Goal: Find specific page/section: Find specific page/section

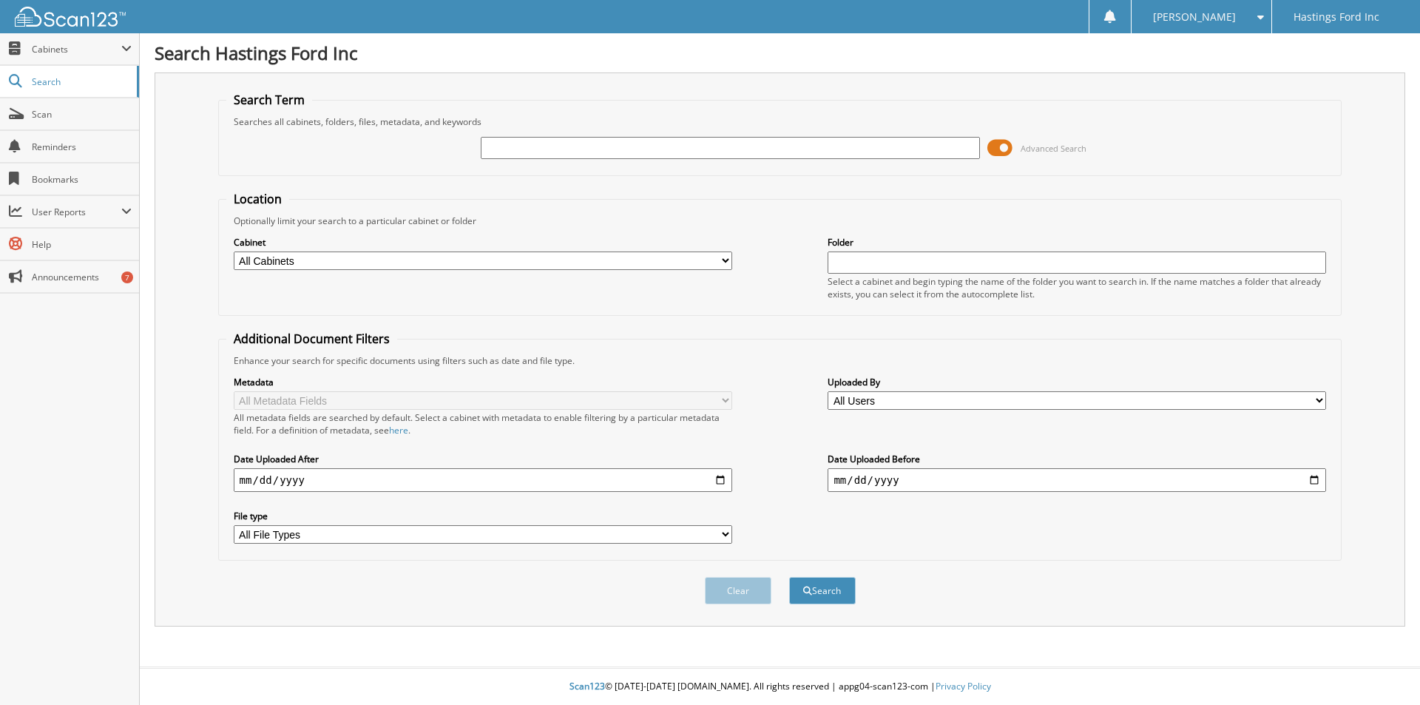
click at [647, 265] on select "All Cabinets CAR DEALS PARTS INVOICES SERVICE RO Needs Filing" at bounding box center [483, 261] width 499 height 18
select select "15837"
click at [234, 252] on select "All Cabinets CAR DEALS PARTS INVOICES SERVICE RO Needs Filing" at bounding box center [483, 261] width 499 height 18
click at [910, 264] on input "text" at bounding box center [1077, 263] width 499 height 22
type input "[PERSON_NAME]"
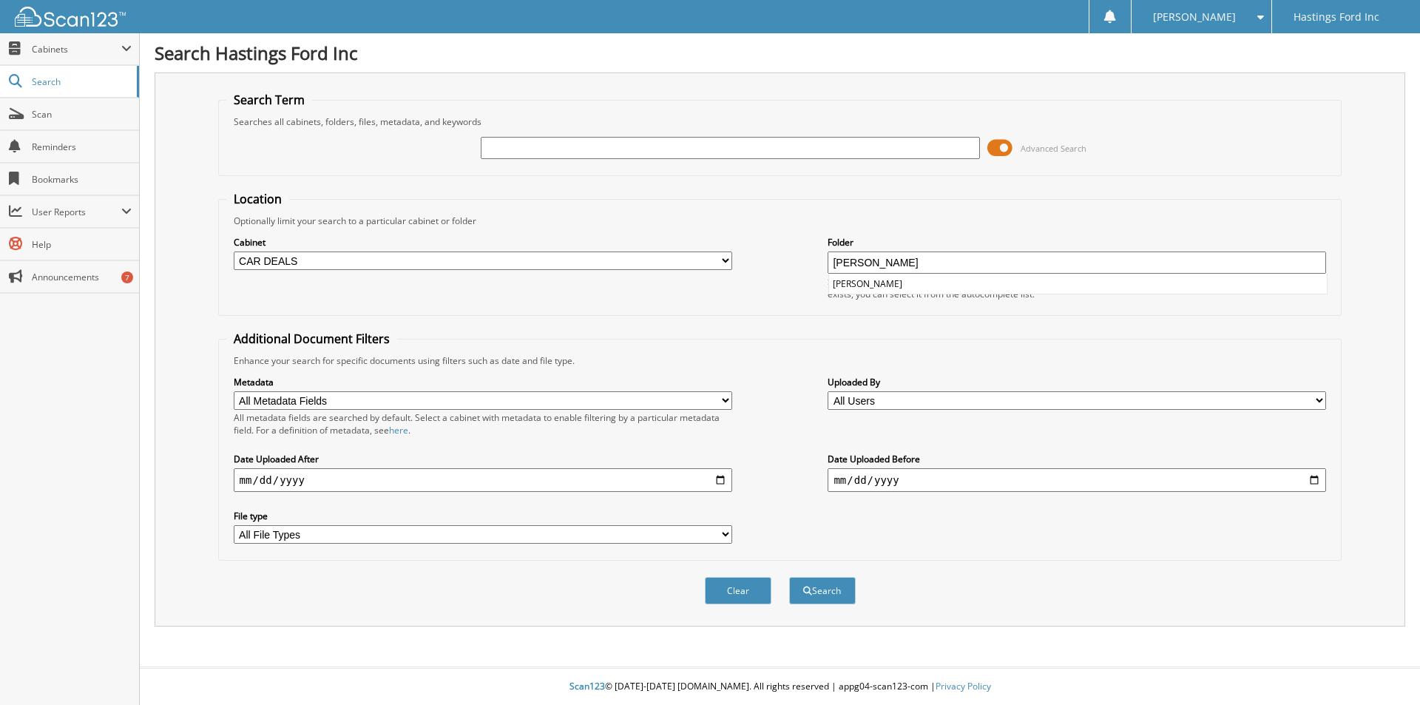
click at [894, 258] on input "[PERSON_NAME]" at bounding box center [1077, 263] width 499 height 22
click at [514, 137] on input "text" at bounding box center [730, 148] width 499 height 22
type input "[PERSON_NAME]"
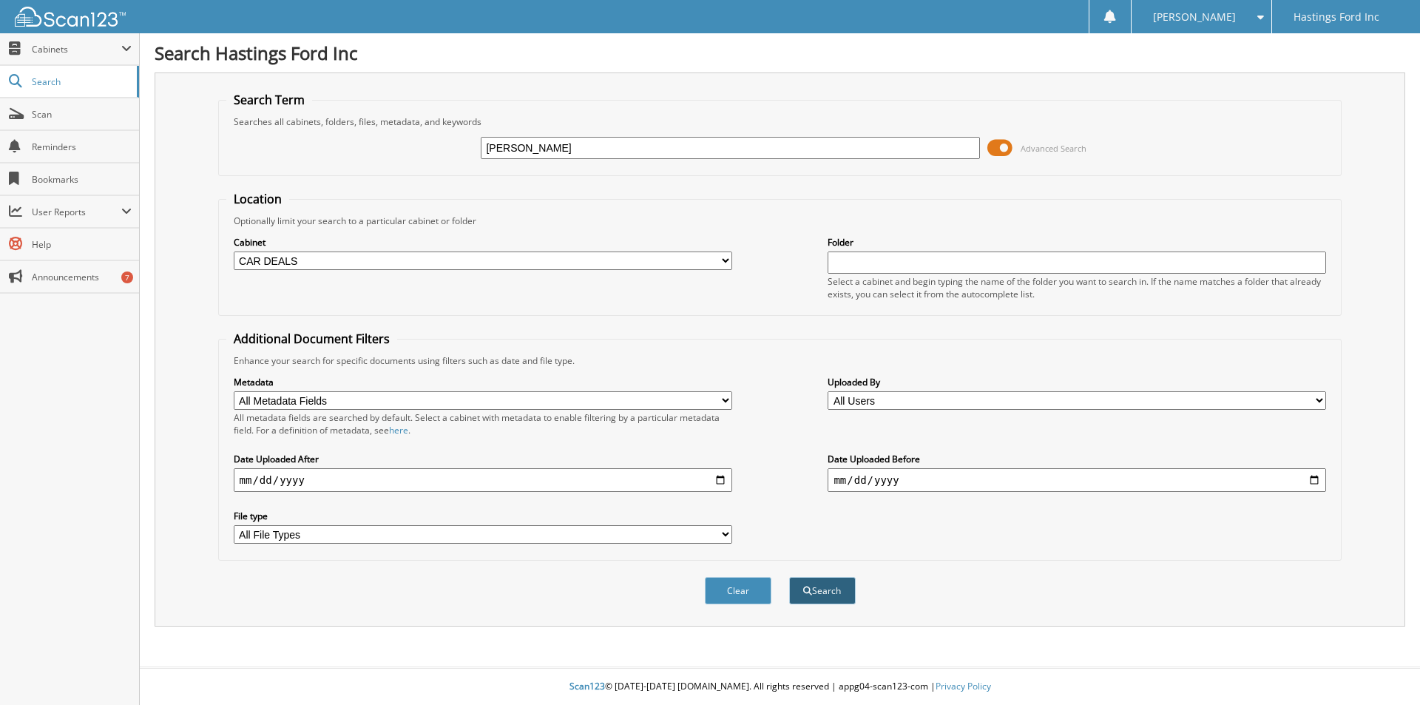
click at [848, 593] on button "Search" at bounding box center [822, 590] width 67 height 27
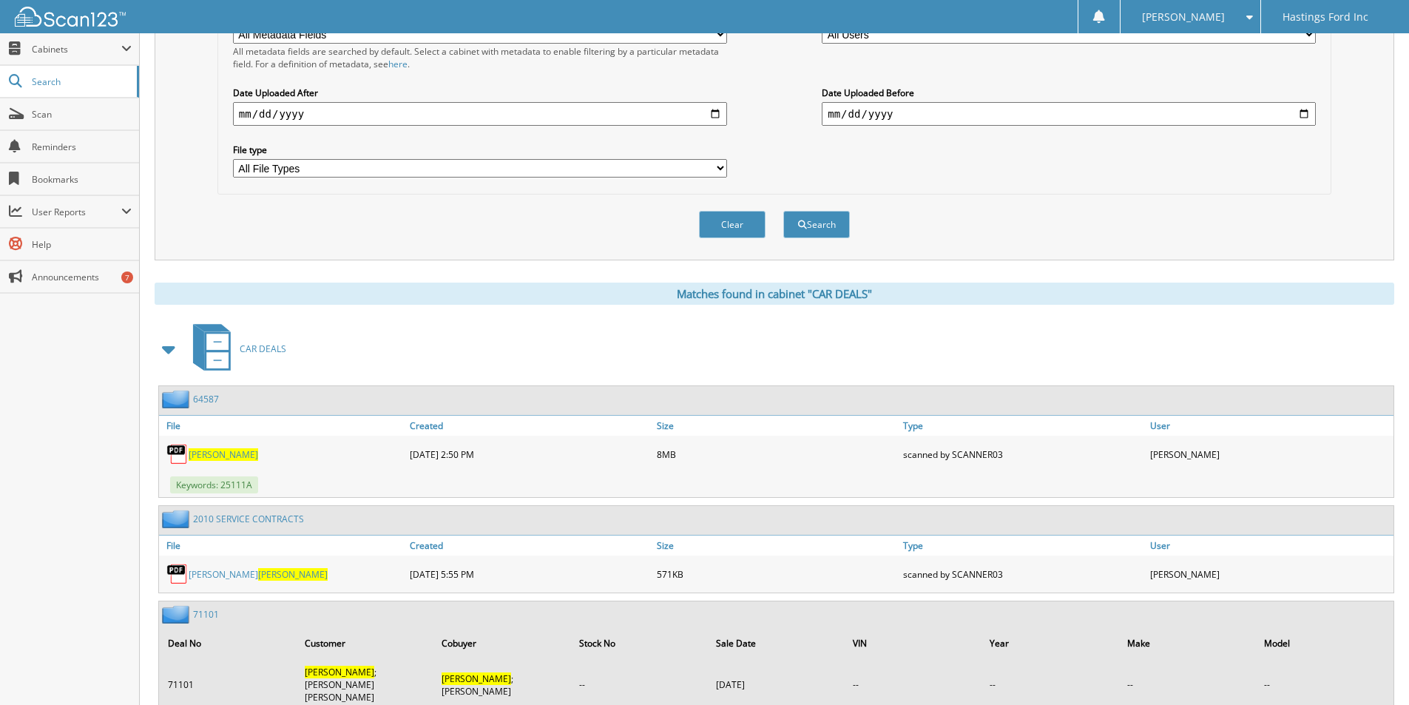
scroll to position [370, 0]
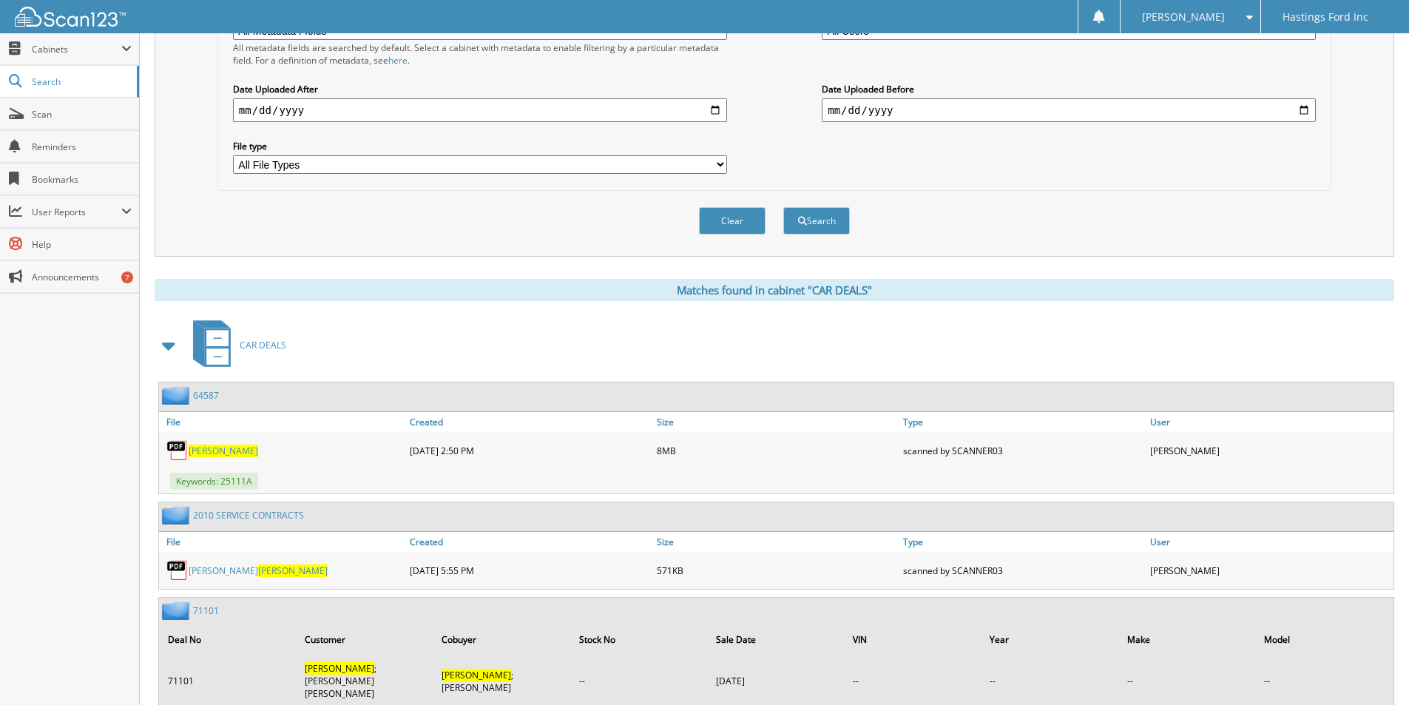
click at [198, 454] on span "[PERSON_NAME]" at bounding box center [224, 451] width 70 height 13
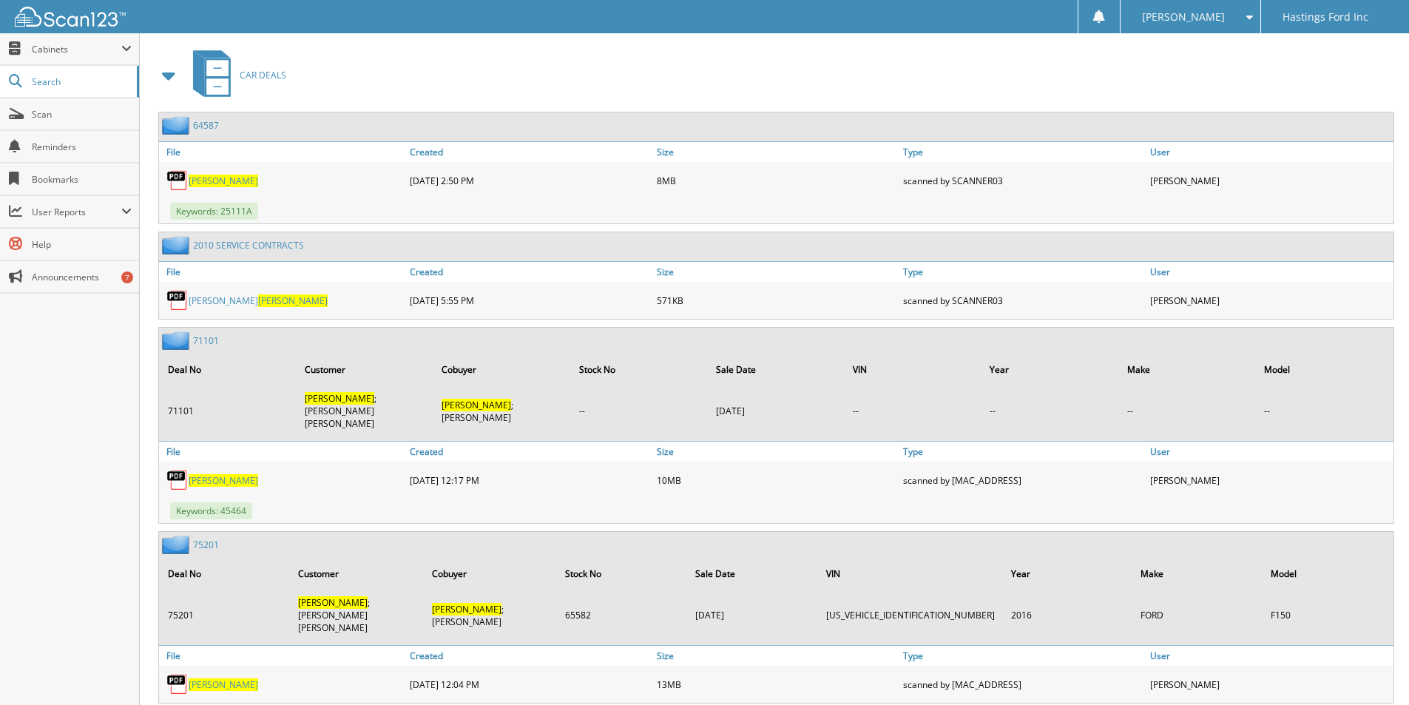
scroll to position [666, 0]
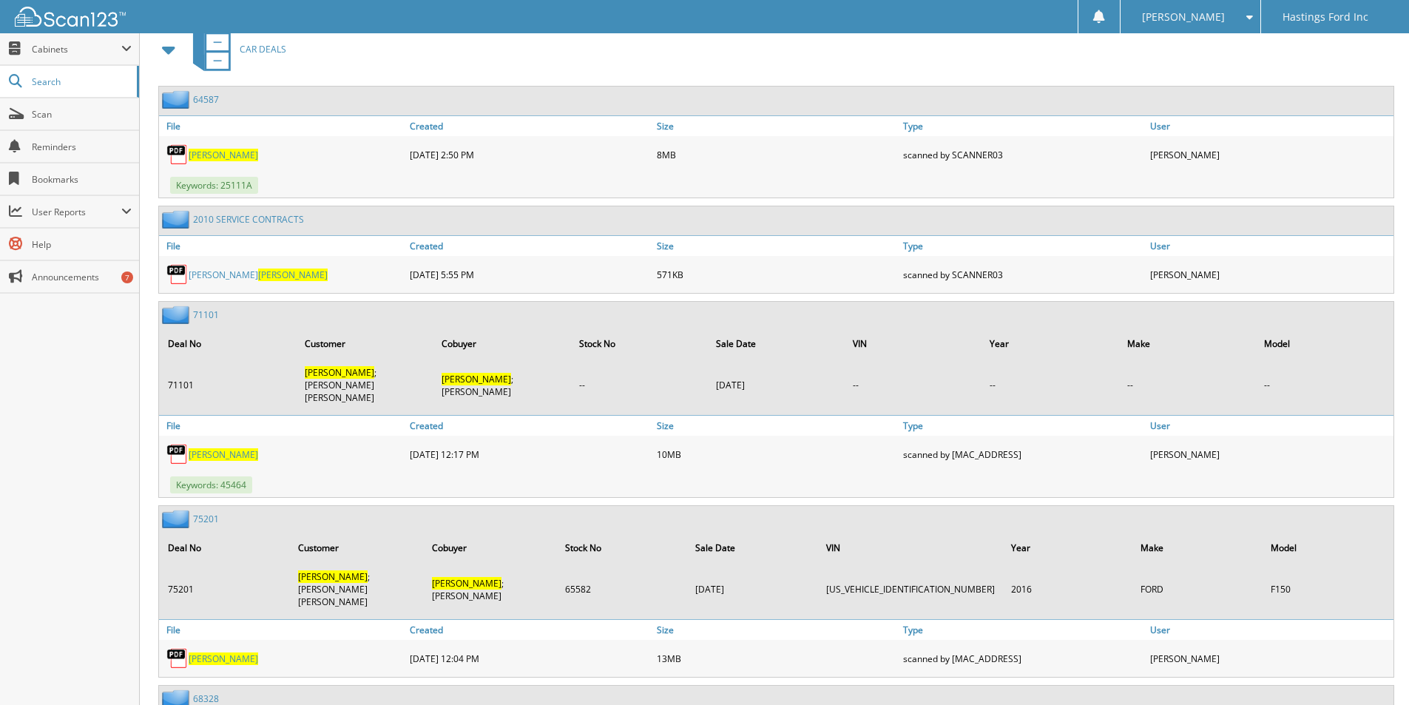
click at [202, 313] on link "71101" at bounding box center [206, 314] width 26 height 13
